Goal: Task Accomplishment & Management: Manage account settings

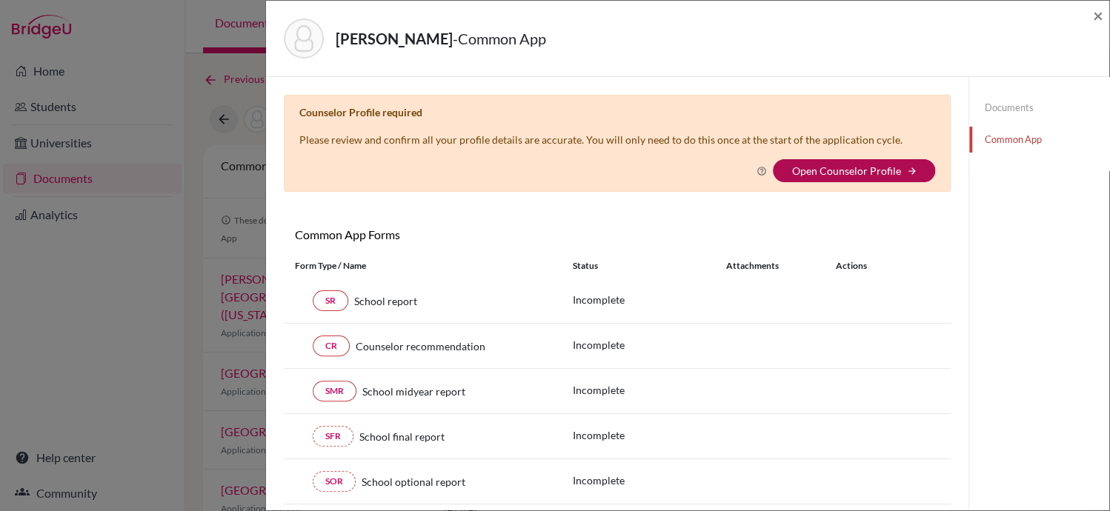
click at [813, 164] on link "Open Counselor Profile" at bounding box center [845, 170] width 109 height 13
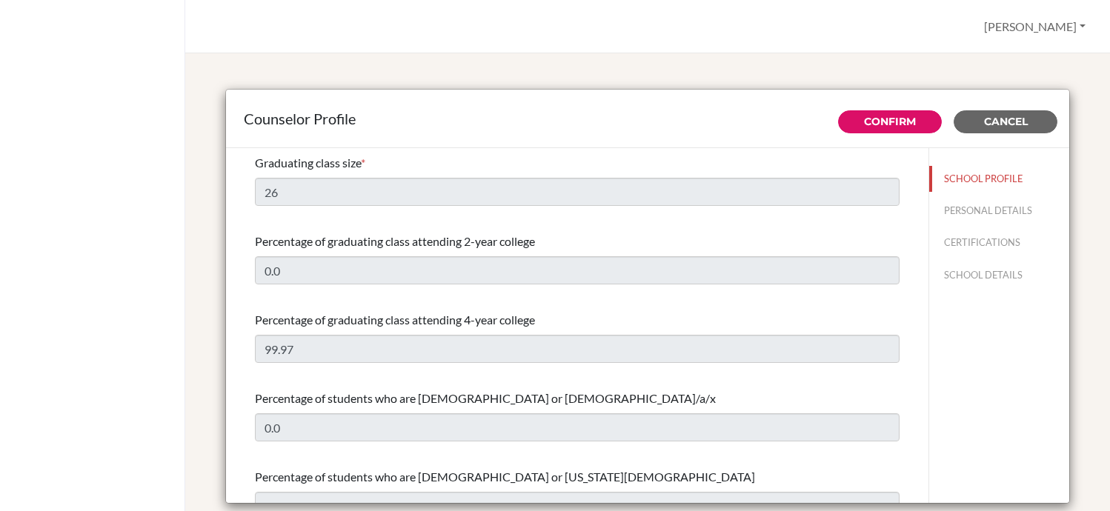
select select "0"
select select "353011"
click at [875, 125] on link "Confirm" at bounding box center [890, 121] width 52 height 13
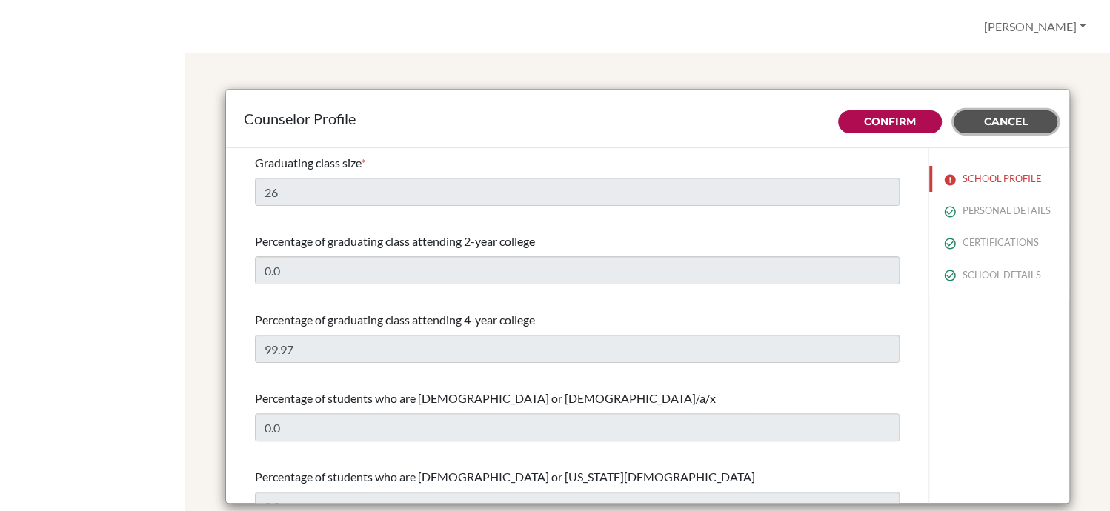
click at [1017, 112] on button "Cancel" at bounding box center [1005, 121] width 104 height 23
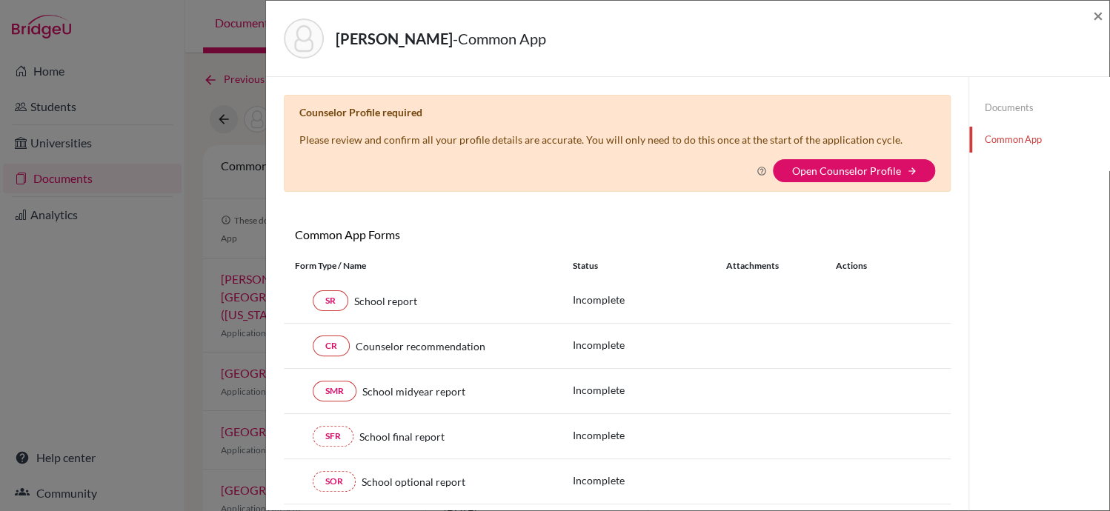
click at [1015, 115] on link "Documents" at bounding box center [1039, 108] width 140 height 26
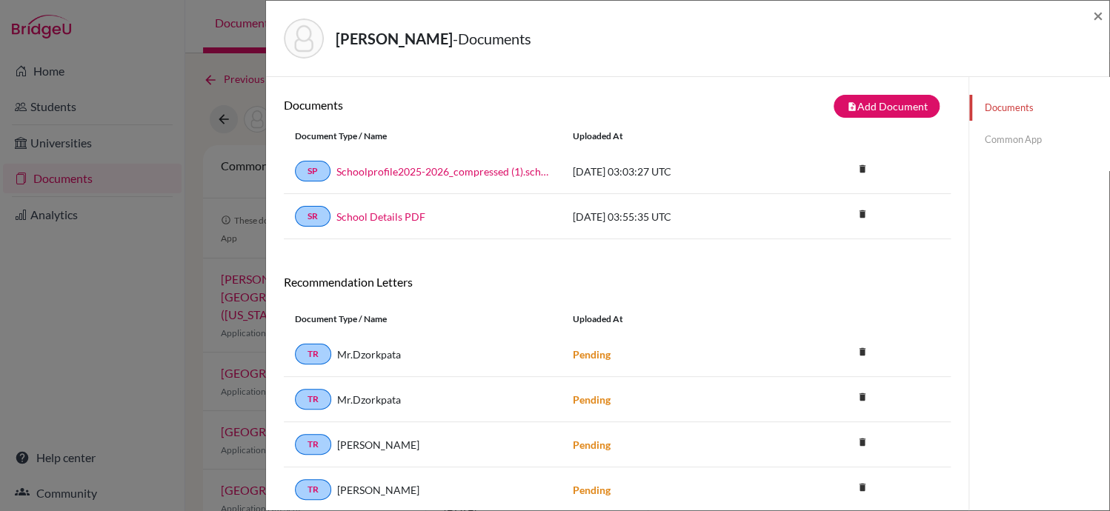
click at [1017, 142] on link "Common App" at bounding box center [1039, 140] width 140 height 26
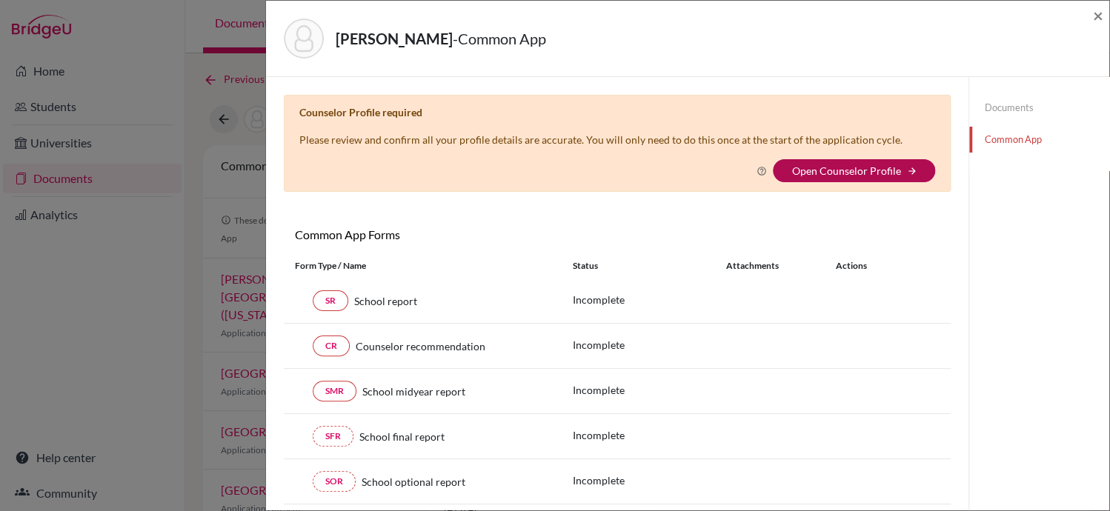
click at [794, 164] on link "Open Counselor Profile" at bounding box center [845, 170] width 109 height 13
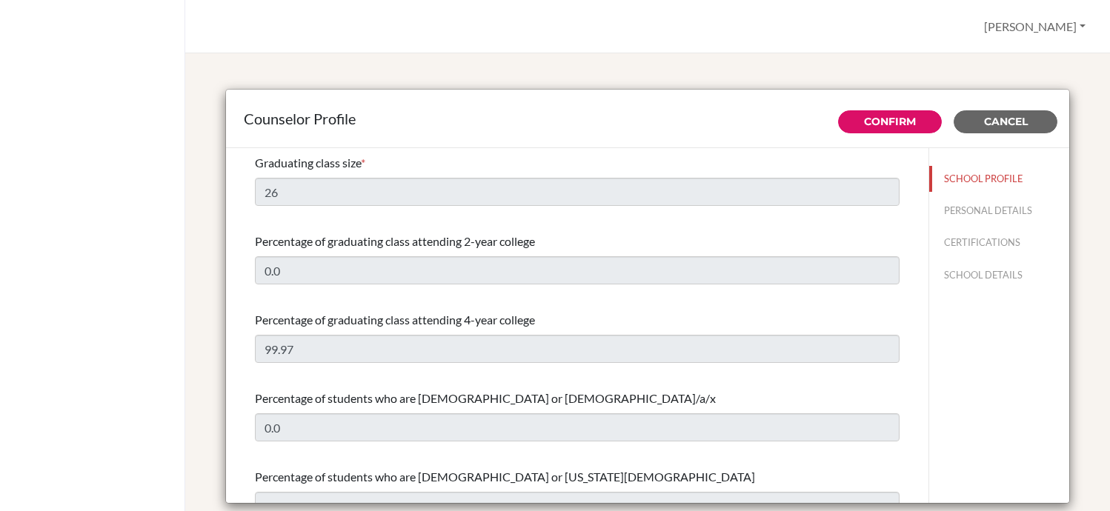
select select "0"
select select "353011"
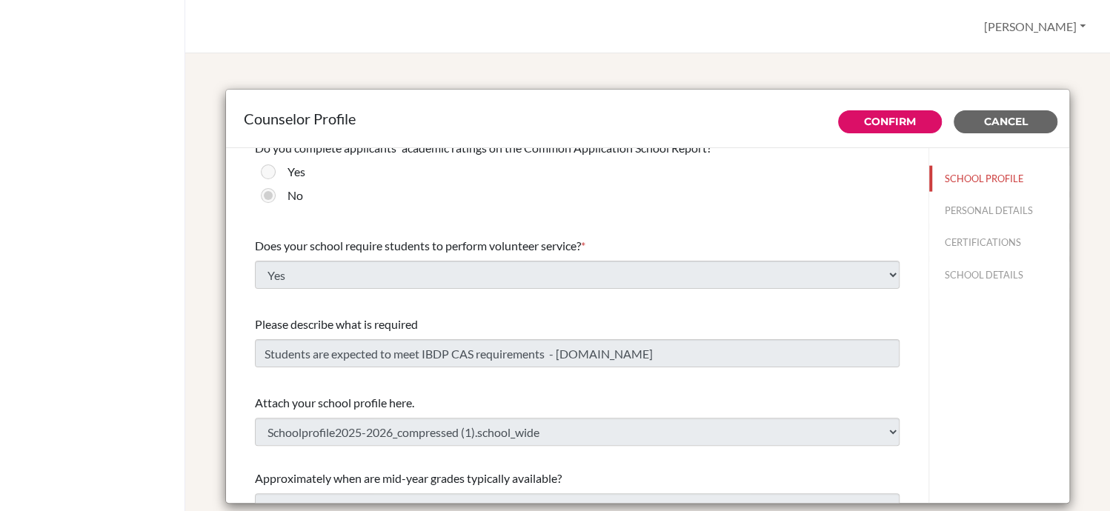
scroll to position [1733, 0]
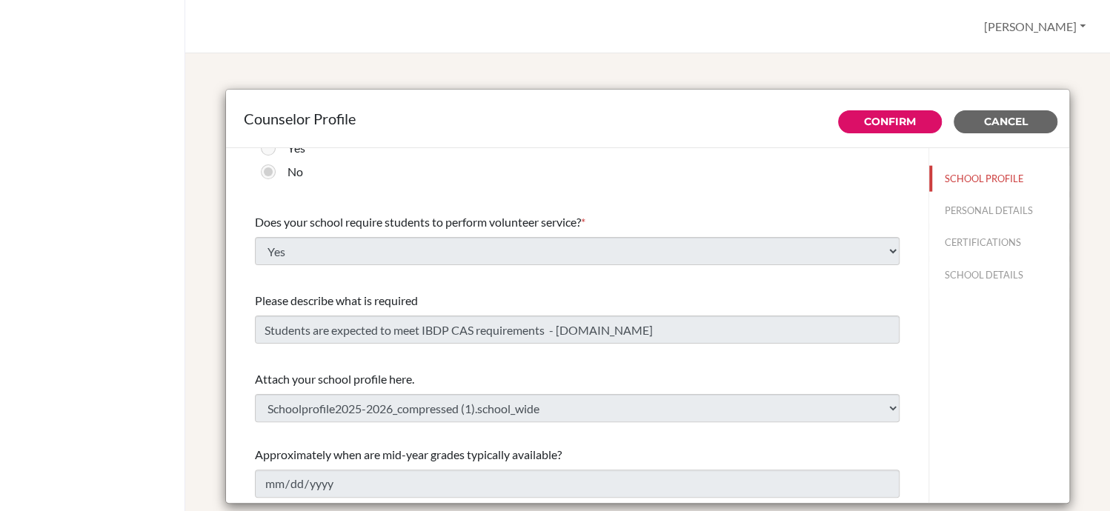
drag, startPoint x: 755, startPoint y: 303, endPoint x: 984, endPoint y: 428, distance: 260.9
click at [984, 428] on div "SCHOOL PROFILE PERSONAL DETAILS CERTIFICATIONS SCHOOL DETAILS" at bounding box center [998, 326] width 141 height 356
click at [872, 119] on link "Confirm" at bounding box center [890, 121] width 52 height 13
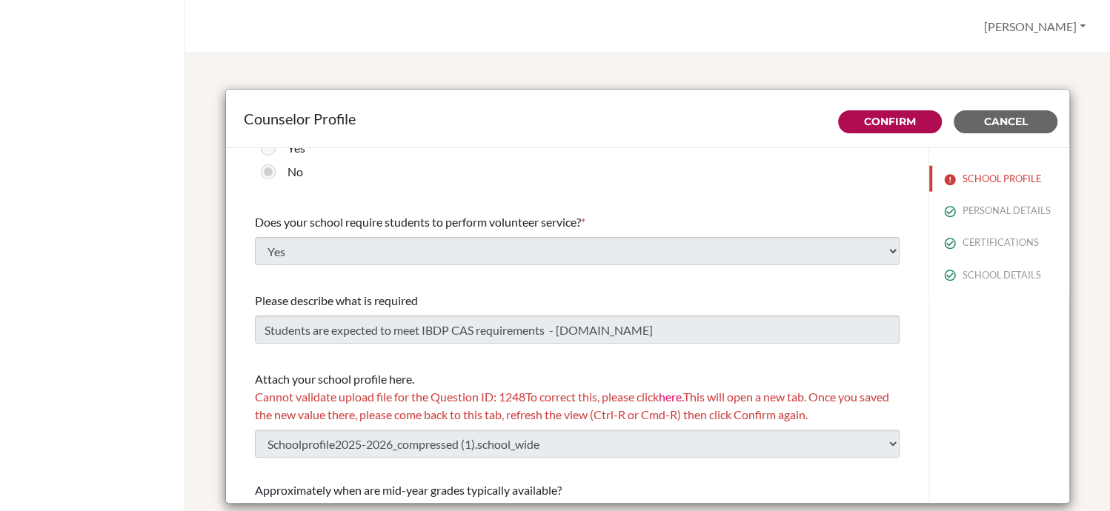
click at [675, 399] on link "here." at bounding box center [670, 397] width 24 height 14
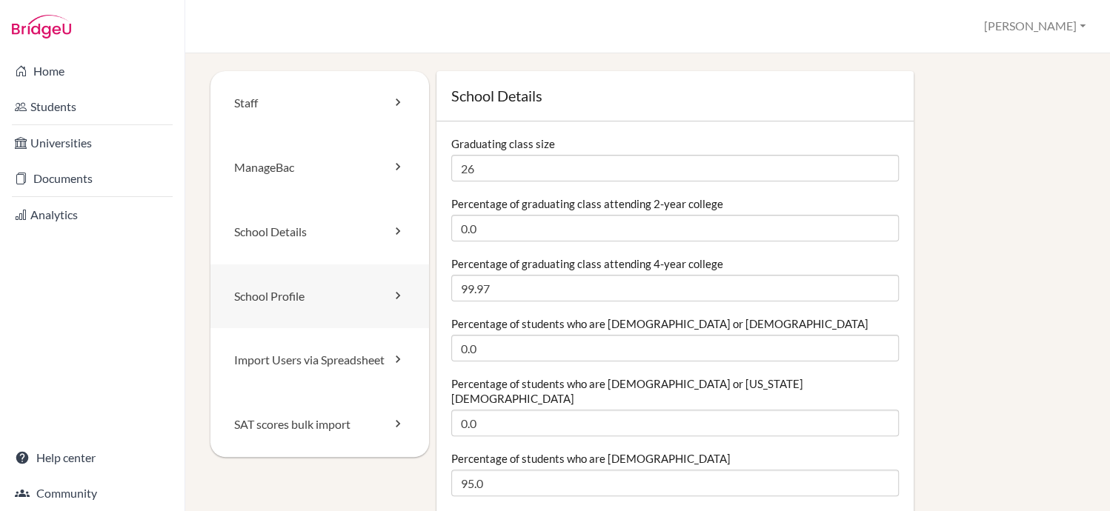
click at [358, 286] on link "School Profile" at bounding box center [319, 296] width 219 height 64
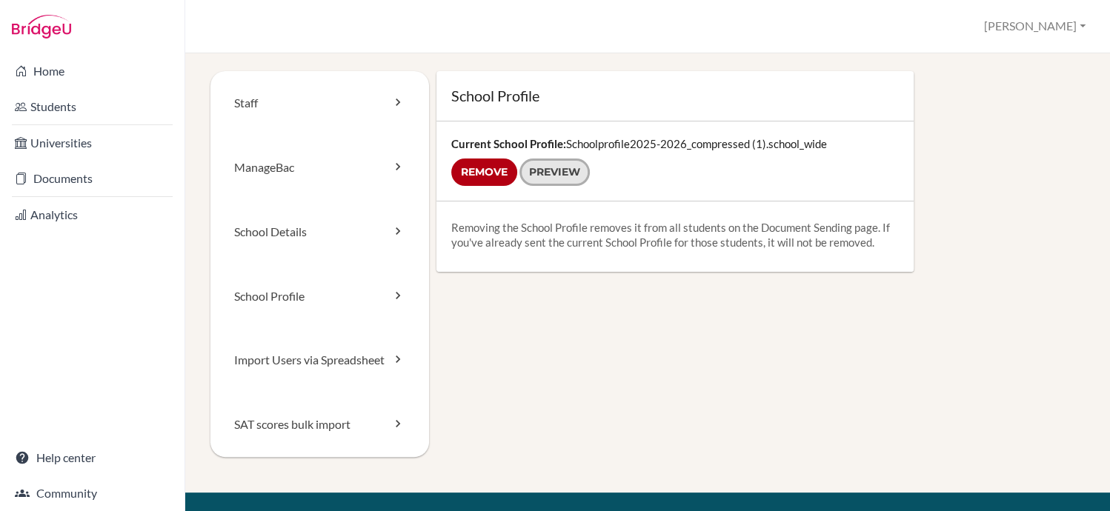
click at [550, 168] on link "Preview" at bounding box center [554, 172] width 70 height 27
click at [500, 166] on input "Remove" at bounding box center [484, 172] width 66 height 27
click at [480, 173] on form "Remove Preview" at bounding box center [674, 172] width 447 height 27
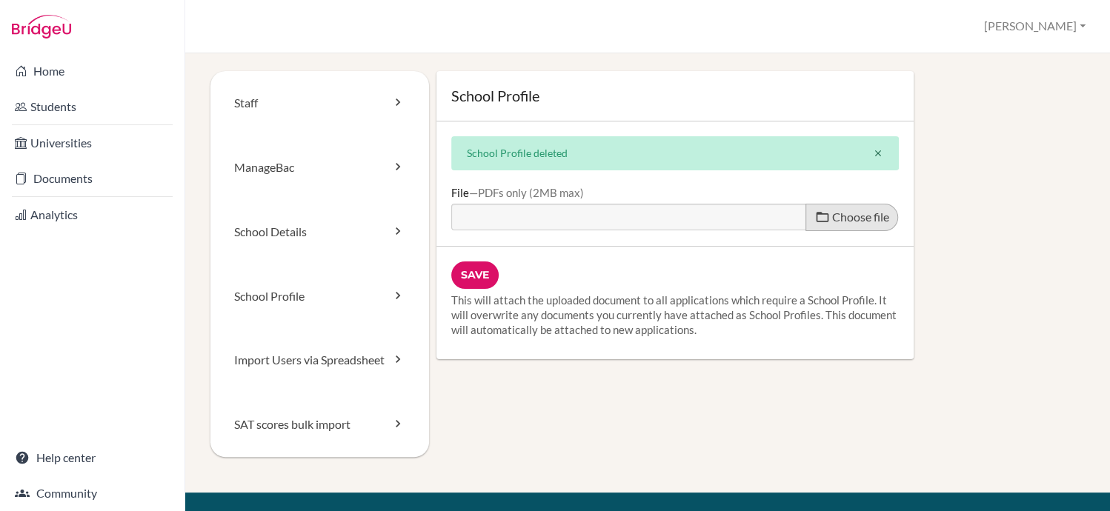
click at [841, 221] on span "Choose file" at bounding box center [860, 217] width 57 height 14
click at [678, 221] on input "Choose file" at bounding box center [564, 212] width 227 height 17
type input "C:\fakepath\Schoolprofile2025-2026_compressed.pdf"
type input "Schoolprofile2025-2026_compressed.pdf"
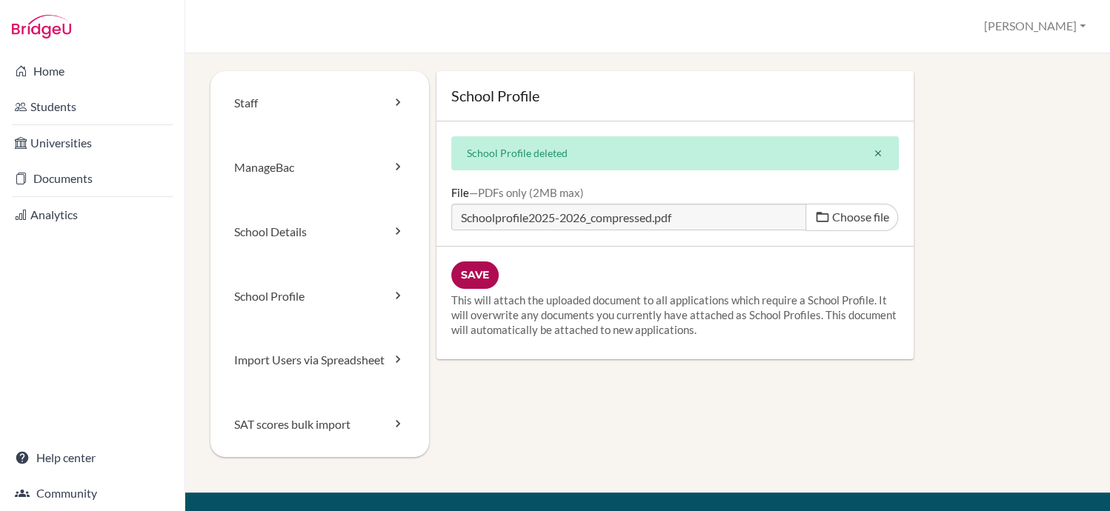
click at [474, 270] on input "Save" at bounding box center [474, 274] width 47 height 27
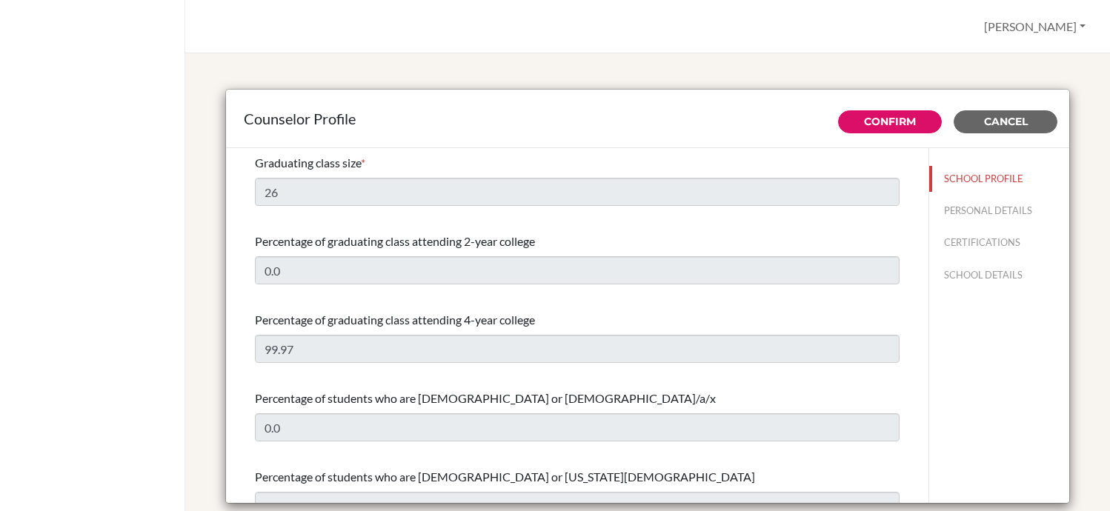
select select "0"
select select "353039"
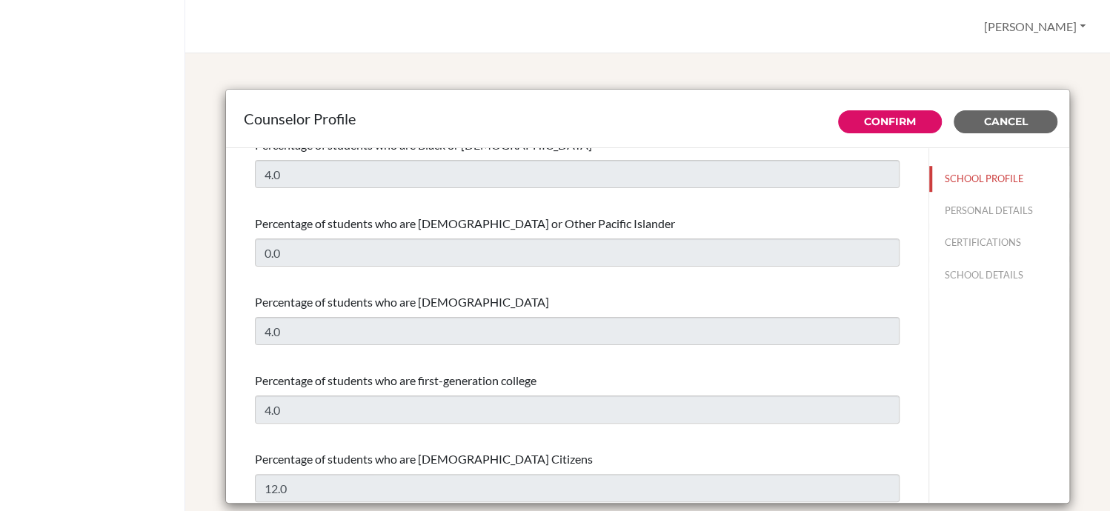
scroll to position [466, 0]
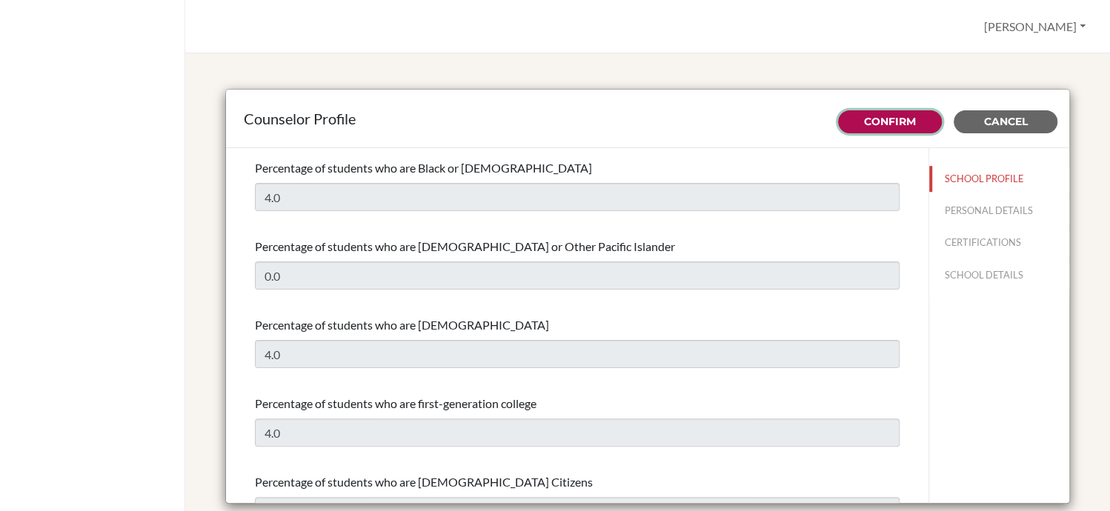
click at [878, 115] on link "Confirm" at bounding box center [890, 121] width 52 height 13
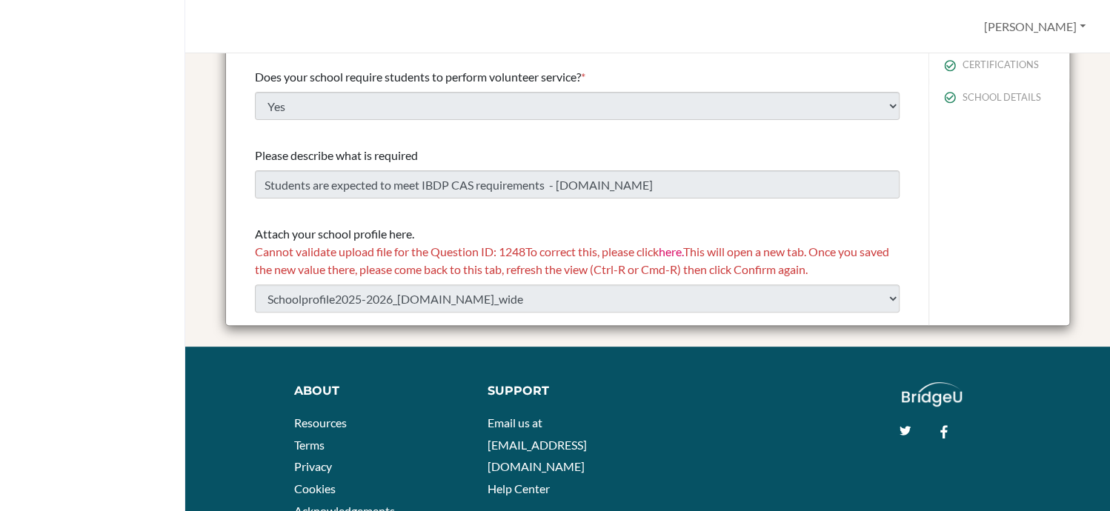
scroll to position [1769, 0]
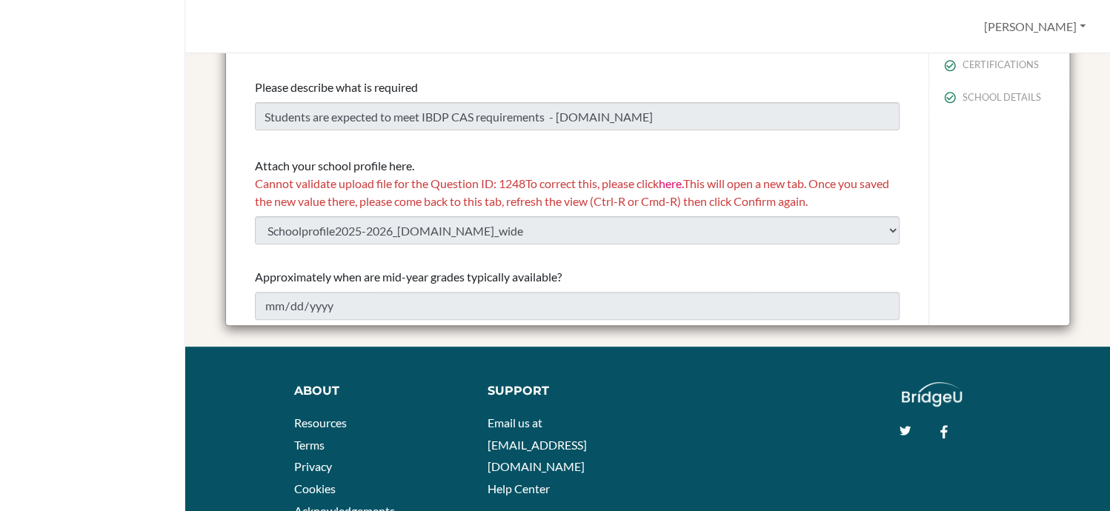
drag, startPoint x: 876, startPoint y: 234, endPoint x: 971, endPoint y: 245, distance: 95.5
click at [971, 245] on div "SCHOOL PROFILE PERSONAL DETAILS CERTIFICATIONS SCHOOL DETAILS" at bounding box center [998, 148] width 141 height 356
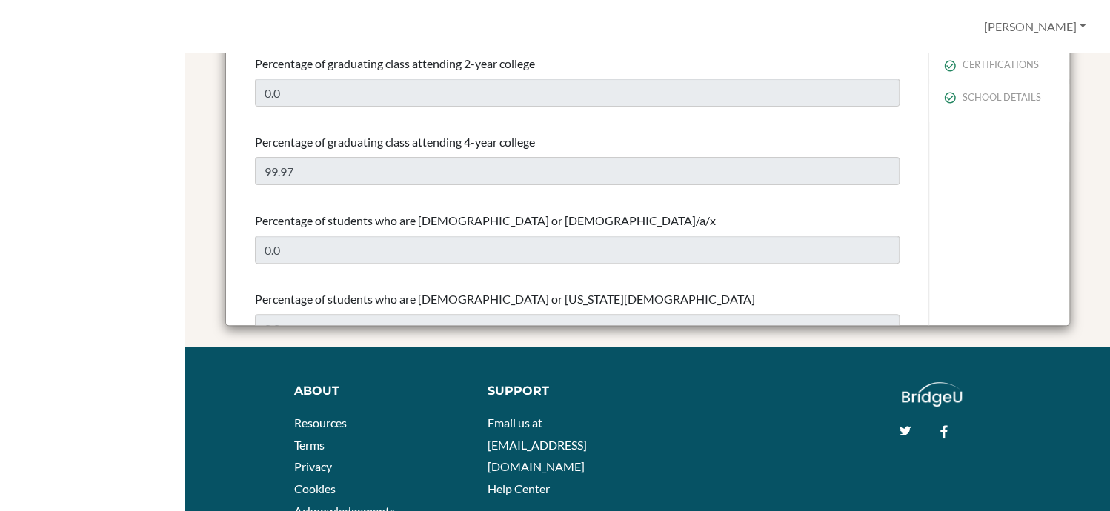
scroll to position [0, 0]
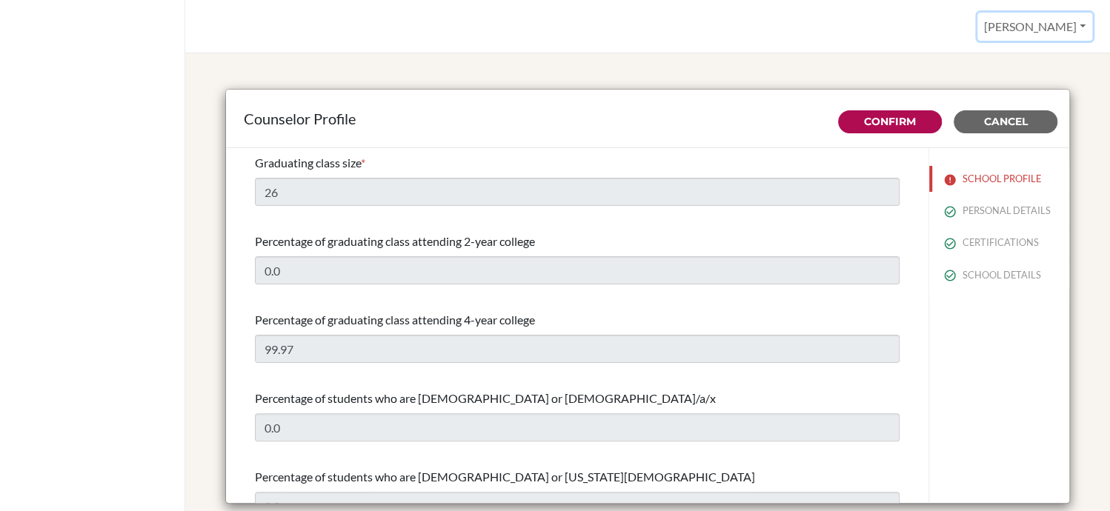
click at [1051, 34] on button "[PERSON_NAME]" at bounding box center [1034, 27] width 115 height 28
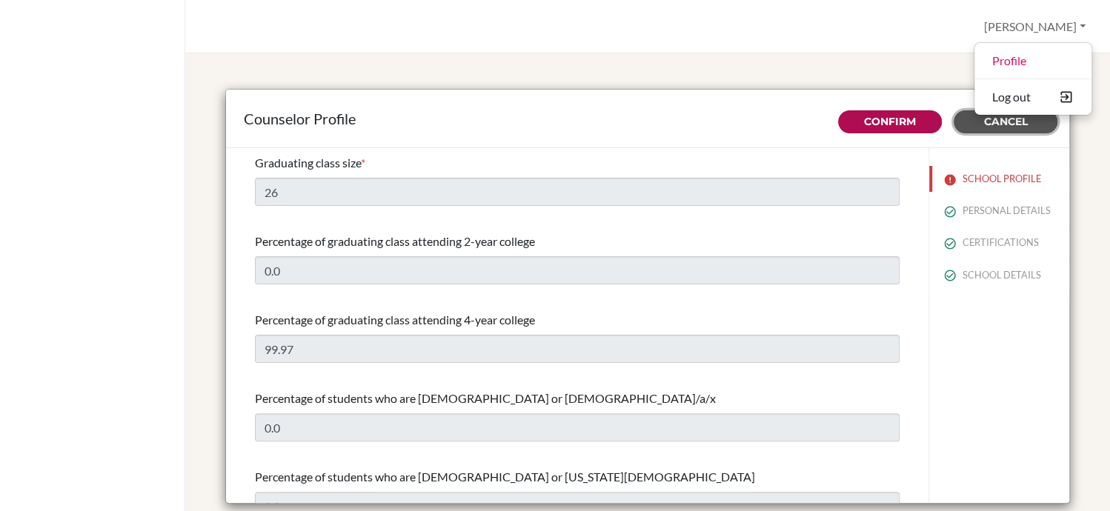
click at [984, 121] on span "Cancel" at bounding box center [1006, 121] width 44 height 13
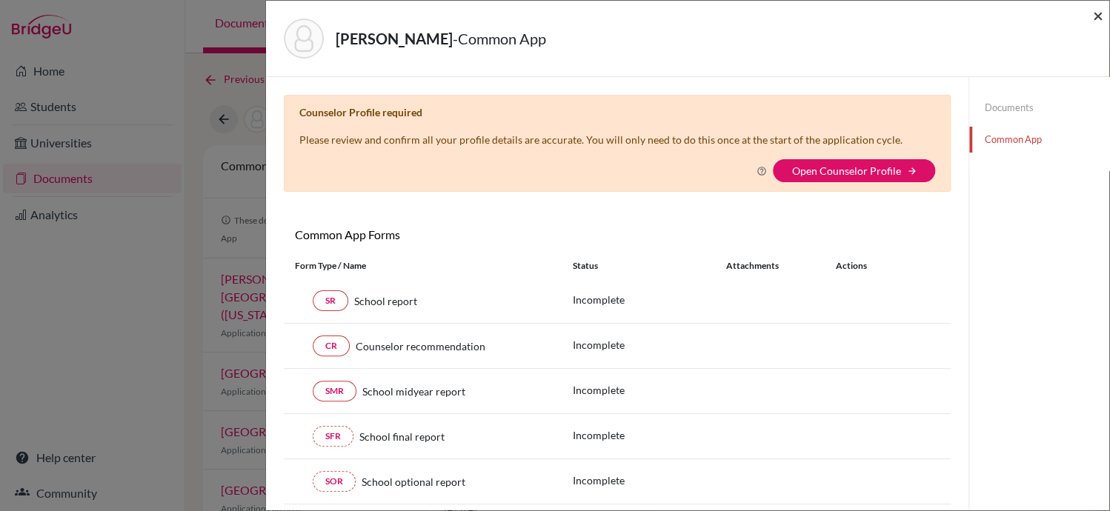
click at [1093, 19] on span "×" at bounding box center [1098, 14] width 10 height 21
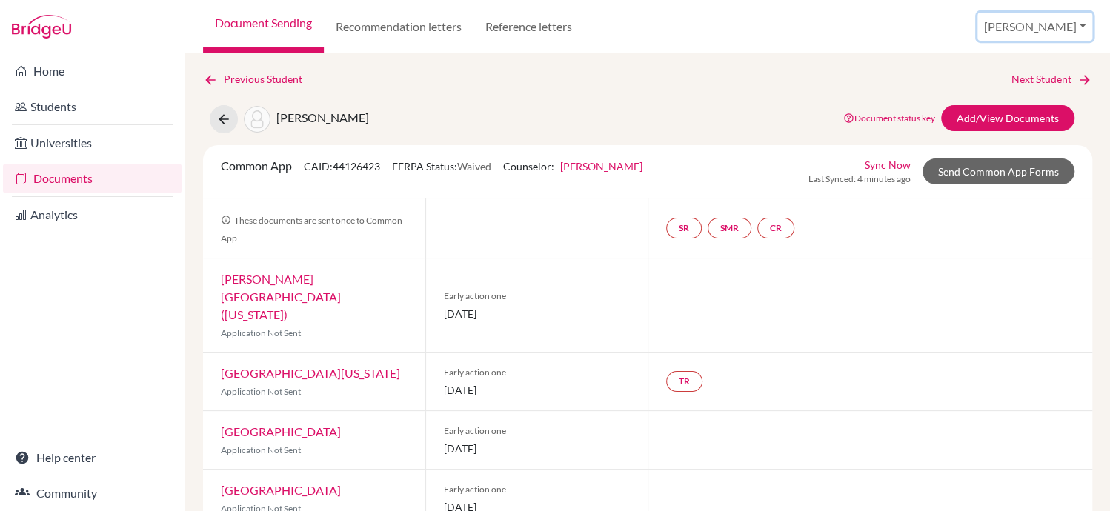
click at [1063, 27] on button "[PERSON_NAME]" at bounding box center [1034, 27] width 115 height 28
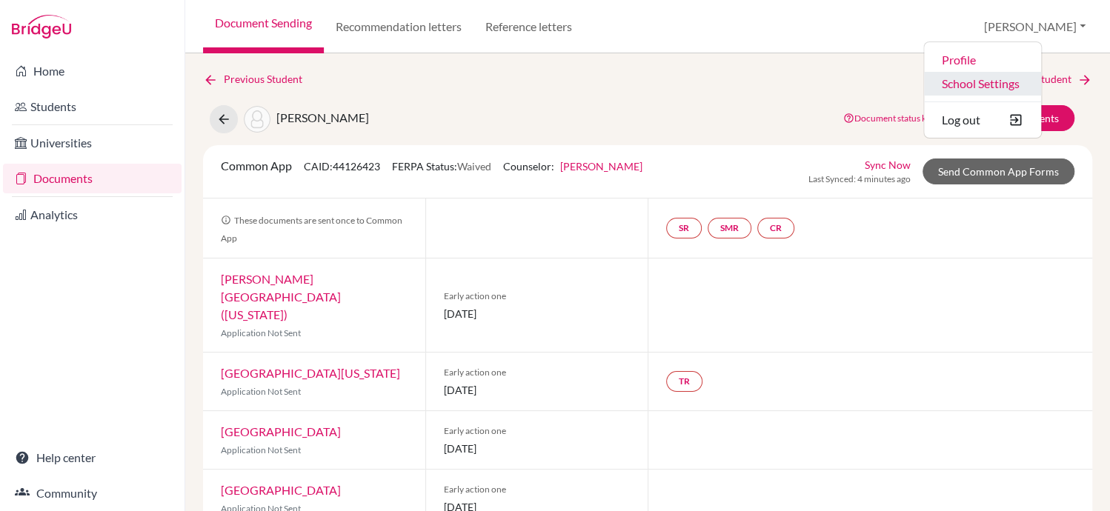
click at [1040, 77] on link "School Settings" at bounding box center [982, 84] width 117 height 24
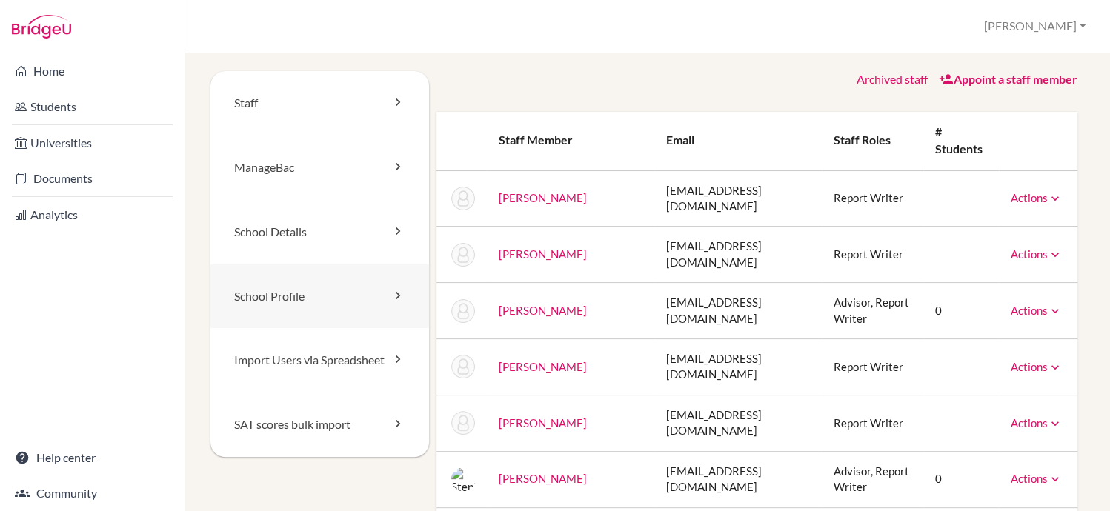
click at [324, 288] on link "School Profile" at bounding box center [319, 296] width 219 height 64
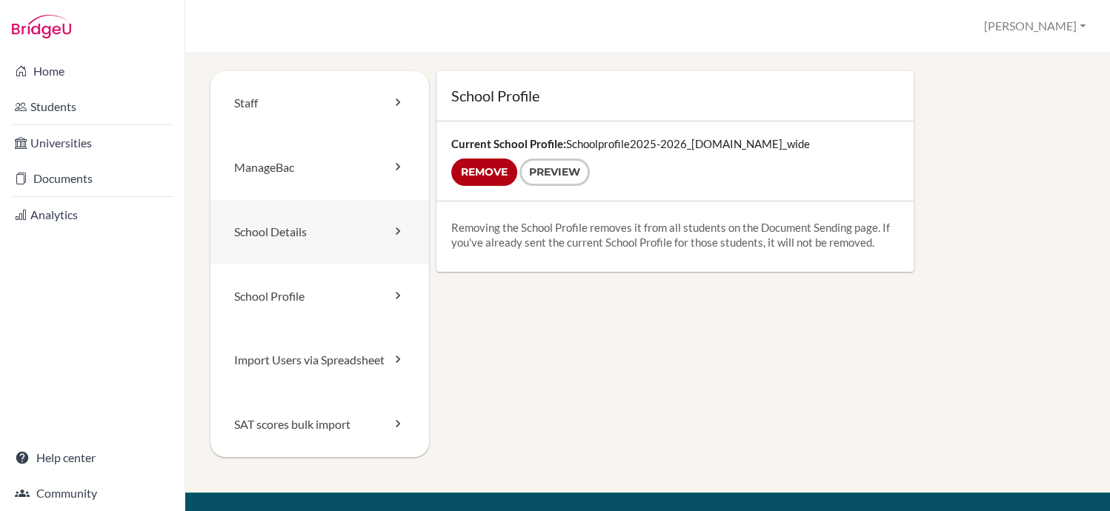
click at [316, 242] on link "School Details" at bounding box center [319, 232] width 219 height 64
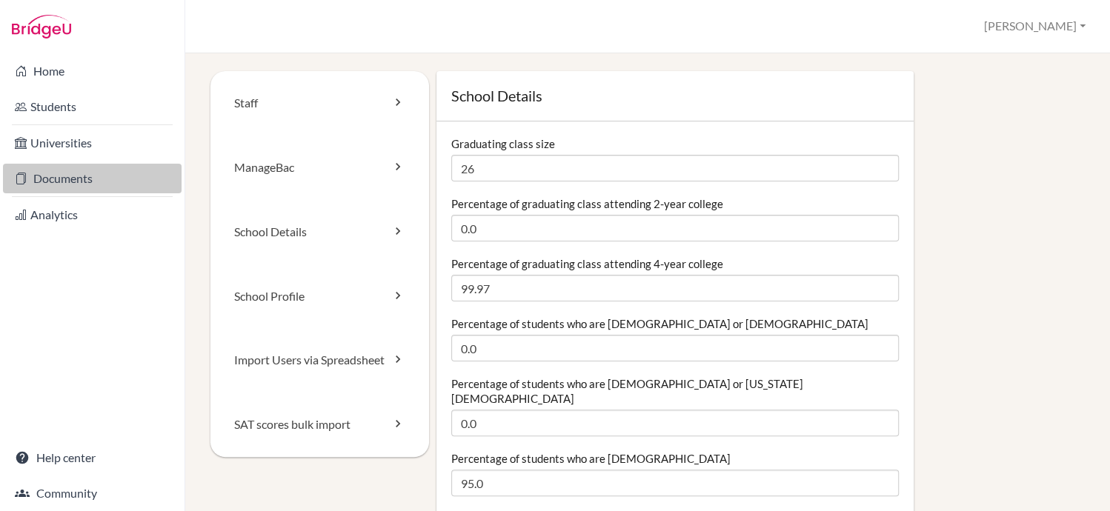
click at [62, 181] on link "Documents" at bounding box center [92, 179] width 179 height 30
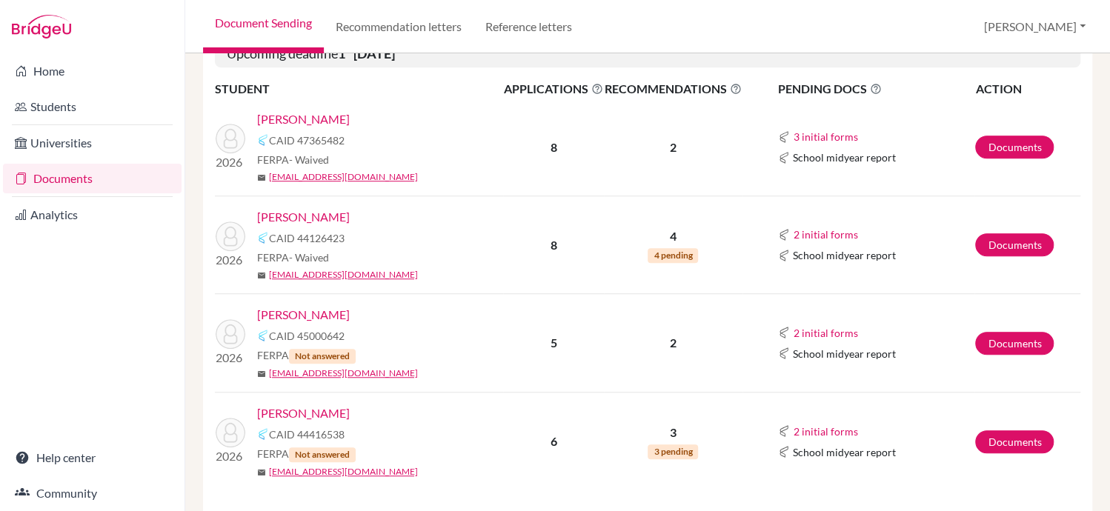
scroll to position [417, 0]
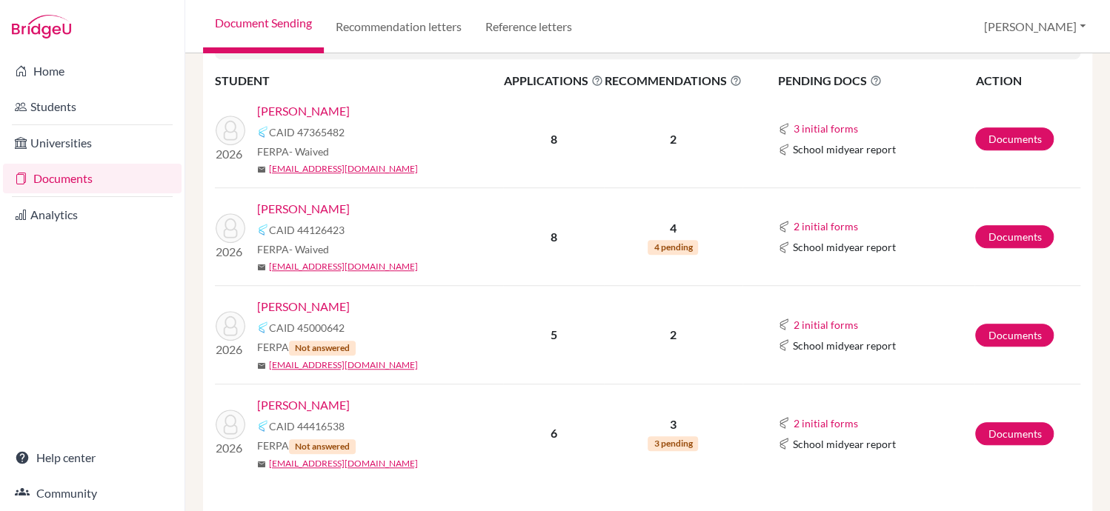
click at [294, 303] on link "Shingu, Yu" at bounding box center [303, 307] width 93 height 18
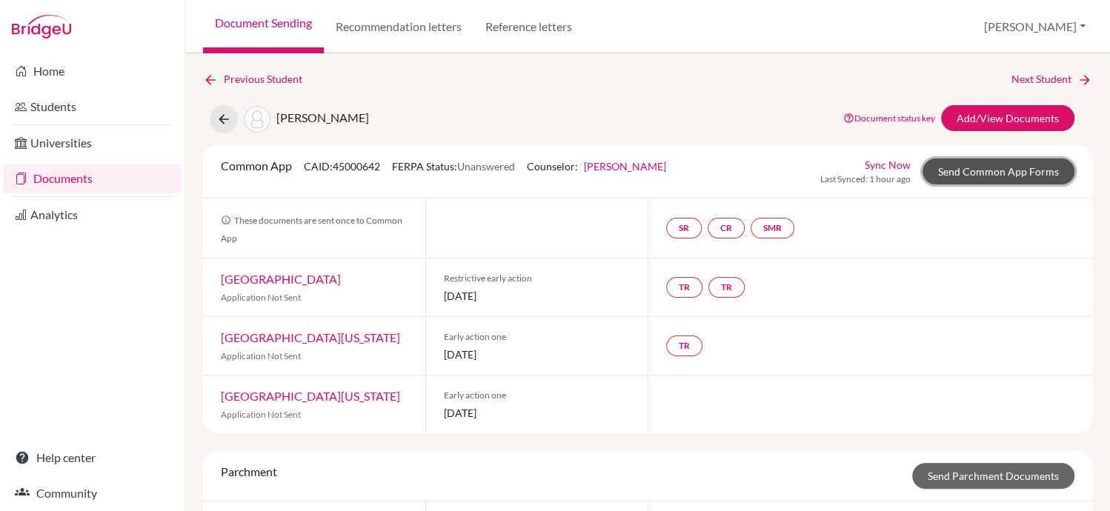
click at [1016, 167] on link "Send Common App Forms" at bounding box center [998, 172] width 152 height 26
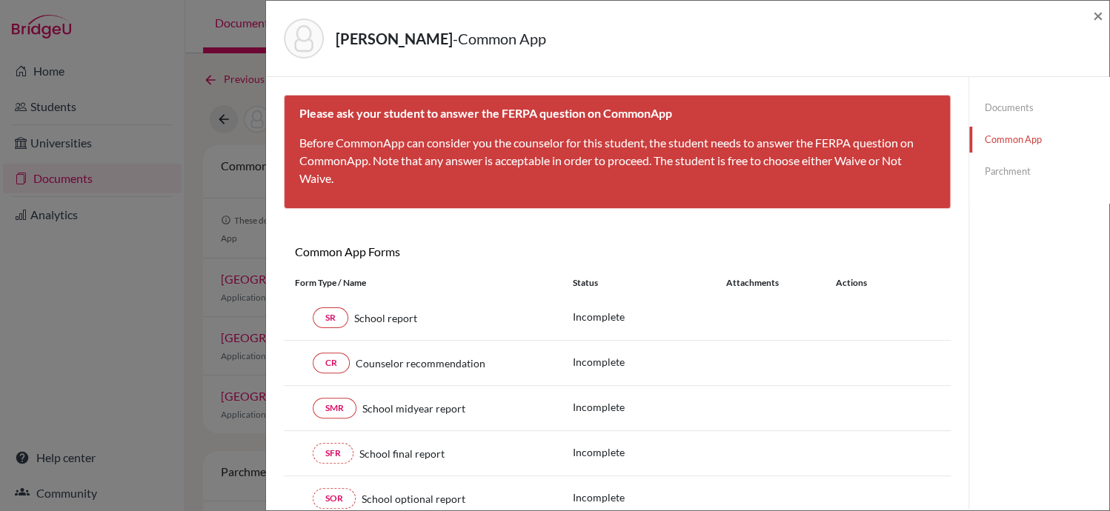
click at [1010, 131] on link "Common App" at bounding box center [1039, 140] width 140 height 26
click at [1093, 19] on span "×" at bounding box center [1098, 14] width 10 height 21
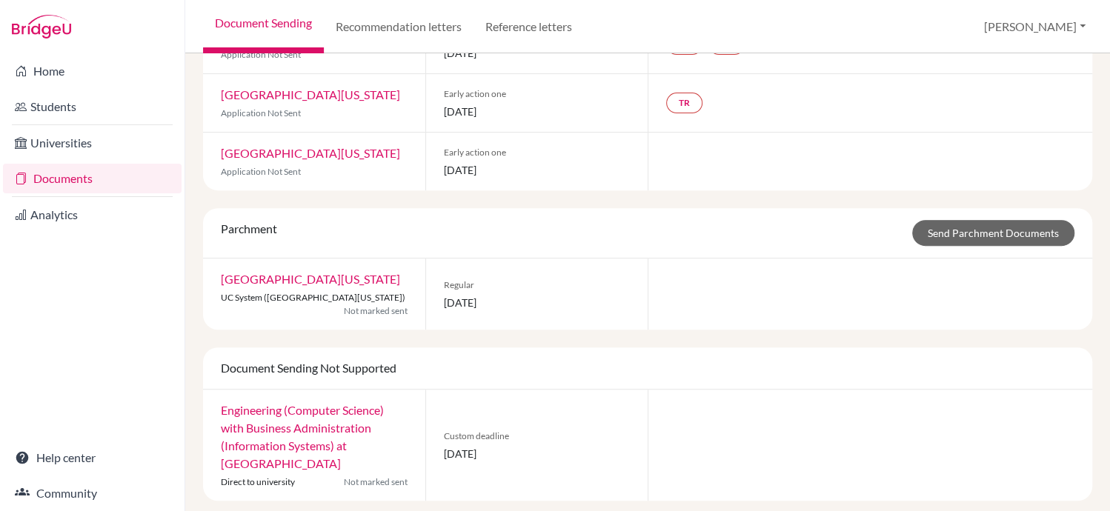
scroll to position [267, 0]
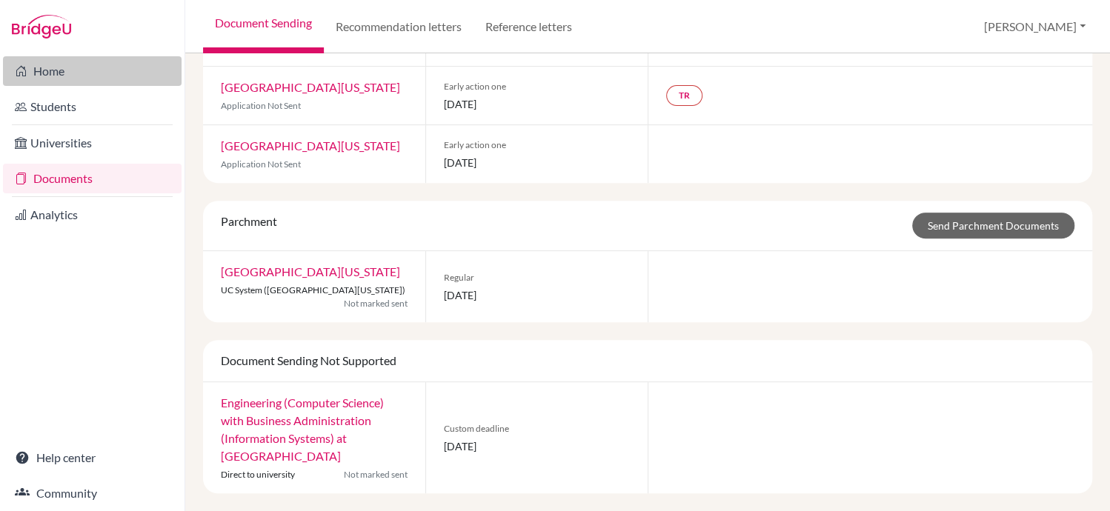
click at [92, 74] on link "Home" at bounding box center [92, 71] width 179 height 30
